Goal: Submit feedback/report problem: Provide input to the site owners about the experience or issues

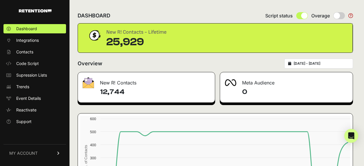
scroll to position [76, 0]
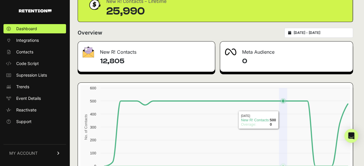
scroll to position [18, 0]
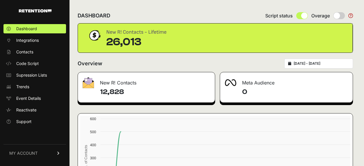
scroll to position [17, 0]
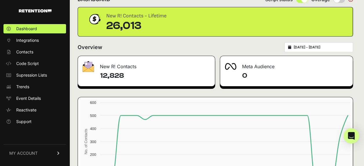
click at [354, 136] on div "Open Intercom Messenger" at bounding box center [351, 135] width 15 height 15
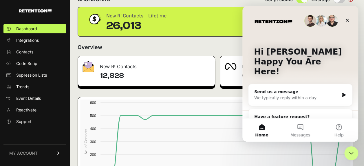
scroll to position [0, 0]
click at [308, 89] on div "Send us a message" at bounding box center [296, 92] width 85 height 6
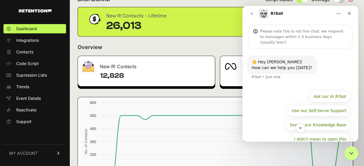
scroll to position [25, 0]
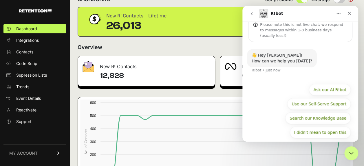
click at [276, 27] on div "Please note this is not live chat; we respond to messages within 1-3 business d…" at bounding box center [303, 30] width 87 height 17
click at [304, 33] on div "Please note this is not live chat; we respond to messages within 1-3 business d…" at bounding box center [300, 30] width 104 height 24
click at [304, 29] on div "Please note this is not live chat; we respond to messages within 1-3 business d…" at bounding box center [303, 30] width 87 height 17
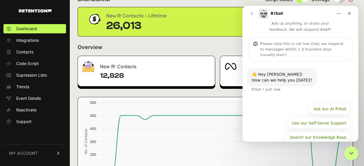
scroll to position [0, 0]
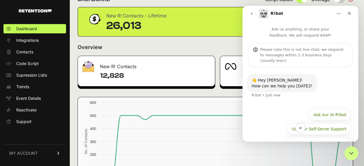
click at [277, 48] on div "Please note this is not live chat; we respond to messages within 1-3 business d…" at bounding box center [303, 55] width 87 height 17
click at [301, 129] on icon "Scroll to bottom" at bounding box center [300, 127] width 5 height 5
click at [285, 50] on div "Please note this is not live chat; we respond to messages within 1-3 business d…" at bounding box center [303, 55] width 87 height 17
click at [270, 83] on div "How can we help you today?" at bounding box center [282, 86] width 61 height 6
click at [265, 97] on div "👋 Hey Chris! How can we help you today? R!bot • Just now" at bounding box center [300, 89] width 107 height 31
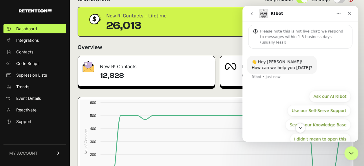
scroll to position [25, 0]
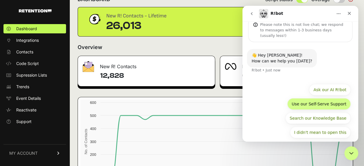
click at [312, 98] on button "Use our Self-Serve Support" at bounding box center [318, 104] width 63 height 12
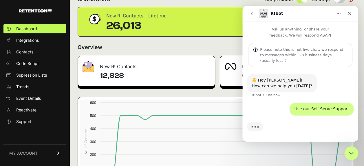
click at [311, 52] on div "Please note this is not live chat; we respond to messages within 1-3 business d…" at bounding box center [303, 55] width 87 height 17
click at [311, 50] on div "Please note this is not live chat; we respond to messages within 1-3 business d…" at bounding box center [303, 55] width 87 height 17
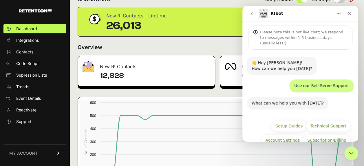
scroll to position [25, 0]
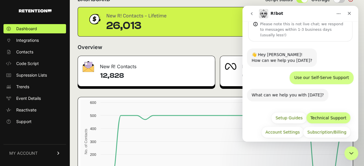
click at [333, 112] on button "Technical Support" at bounding box center [328, 118] width 45 height 12
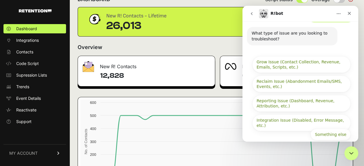
scroll to position [124, 0]
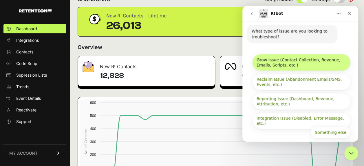
click at [319, 57] on button "Grow Issue (Contact Collection, Revenue, Emails, Scripts, etc.)" at bounding box center [301, 62] width 98 height 17
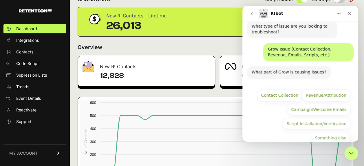
scroll to position [134, 0]
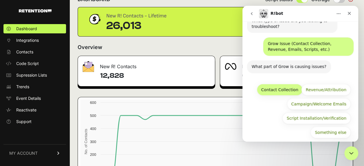
click at [275, 86] on button "Contact Collection" at bounding box center [280, 90] width 46 height 12
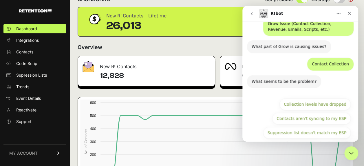
scroll to position [168, 0]
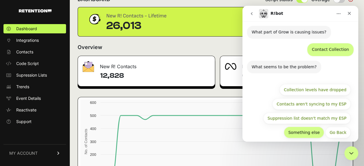
click at [313, 129] on button "Something else" at bounding box center [304, 132] width 40 height 12
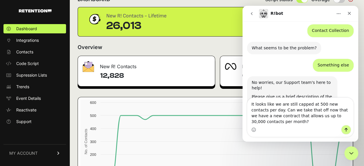
scroll to position [193, 0]
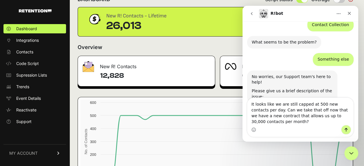
drag, startPoint x: 290, startPoint y: 109, endPoint x: 274, endPoint y: 110, distance: 15.7
click at [274, 110] on textarea "It looks like we are still capped at 500 new contacts per day. Can we take that…" at bounding box center [300, 111] width 106 height 27
type textarea "It looks like we are still capped at 500 new contacts per day. Can we remove th…"
click at [282, 126] on div "Intercom messenger" at bounding box center [300, 129] width 106 height 9
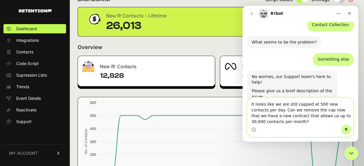
click at [347, 128] on icon "Send a message…" at bounding box center [346, 129] width 5 height 5
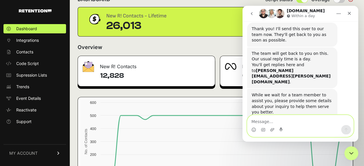
scroll to position [334, 0]
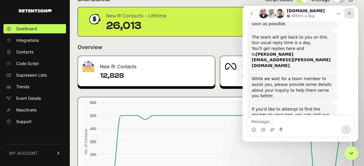
click at [351, 15] on icon "Close" at bounding box center [349, 13] width 5 height 5
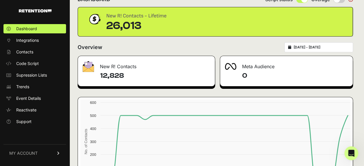
scroll to position [344, 0]
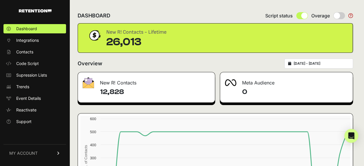
click at [353, 14] on icon at bounding box center [350, 15] width 5 height 5
click at [342, 14] on input "radio" at bounding box center [339, 15] width 12 height 7
radio input "true"
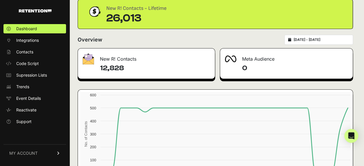
scroll to position [58, 0]
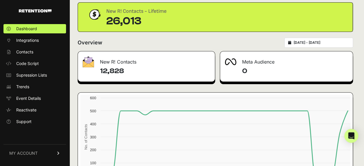
scroll to position [29, 0]
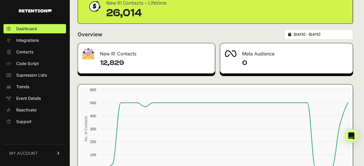
scroll to position [46, 0]
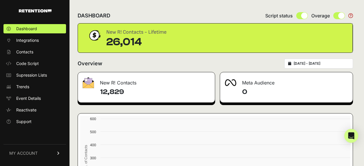
scroll to position [46, 0]
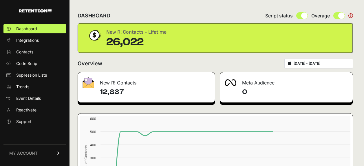
scroll to position [46, 0]
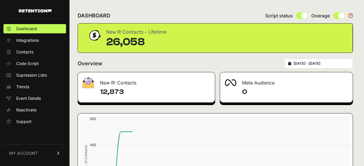
scroll to position [46, 0]
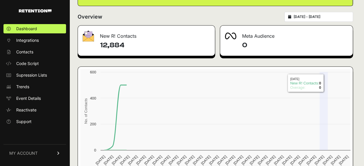
scroll to position [47, 0]
